Goal: Information Seeking & Learning: Learn about a topic

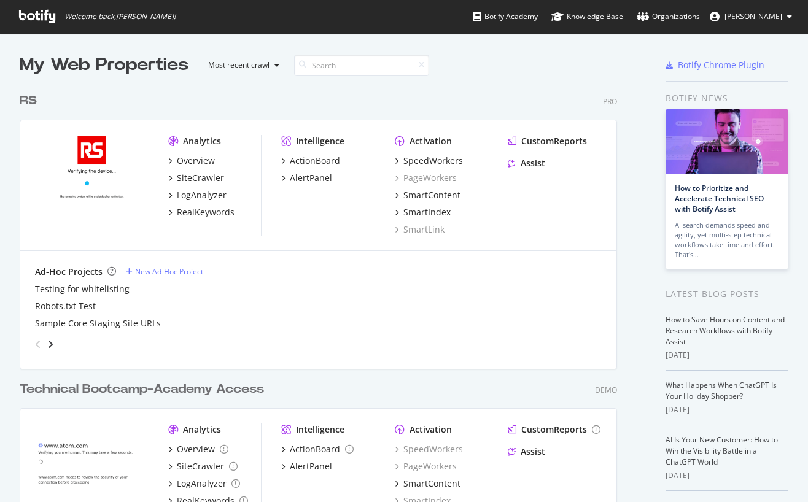
scroll to position [493, 789]
click at [468, 99] on div "RS Pro" at bounding box center [318, 101] width 597 height 18
click at [192, 211] on div "RealKeywords" at bounding box center [206, 212] width 58 height 12
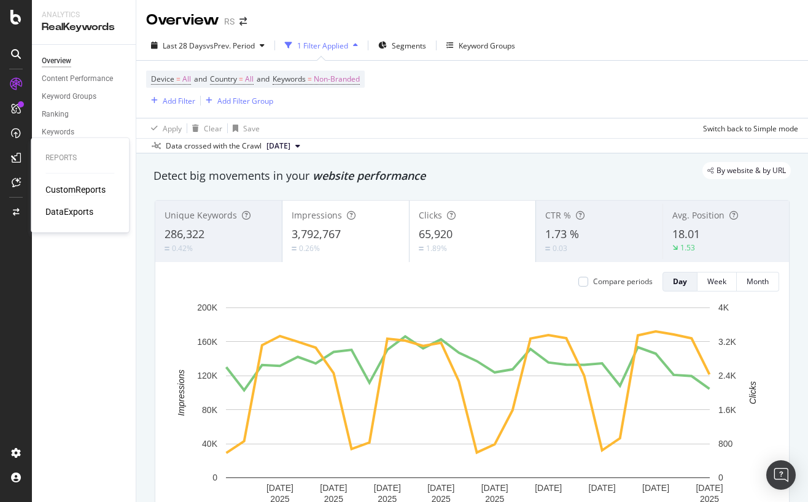
click at [72, 191] on div "CustomReports" at bounding box center [75, 190] width 60 height 12
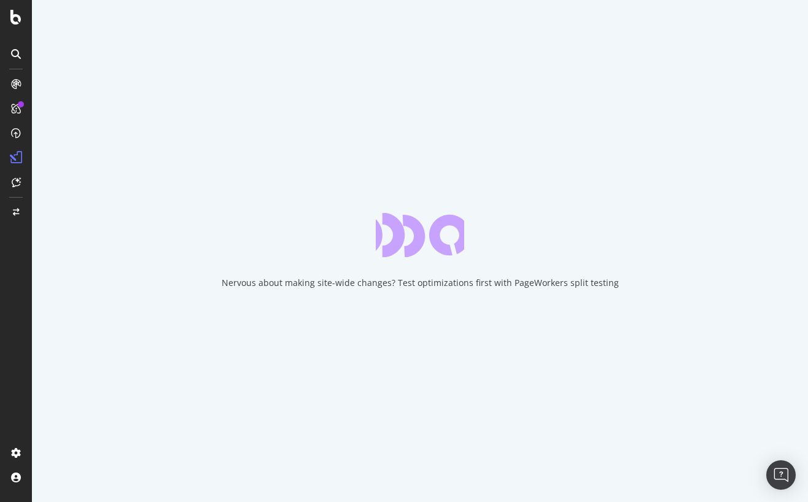
click at [285, 193] on div "Nervous about making site-wide changes? Test optimizations first with PageWorke…" at bounding box center [420, 251] width 776 height 502
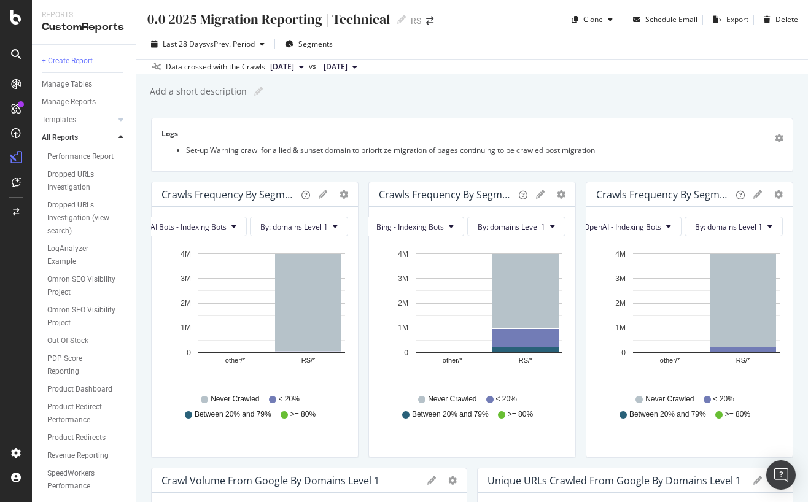
scroll to position [166, 0]
click at [65, 273] on div "Omron SEO Visibility Project" at bounding box center [82, 286] width 71 height 26
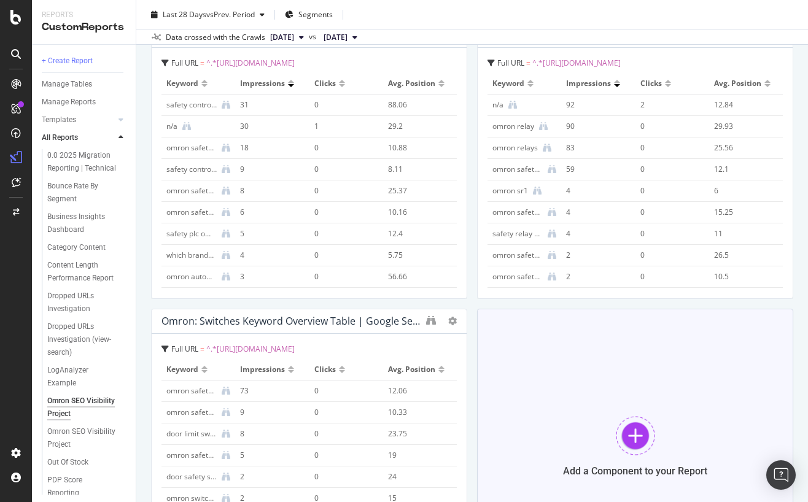
scroll to position [1445, 0]
